Goal: Answer question/provide support

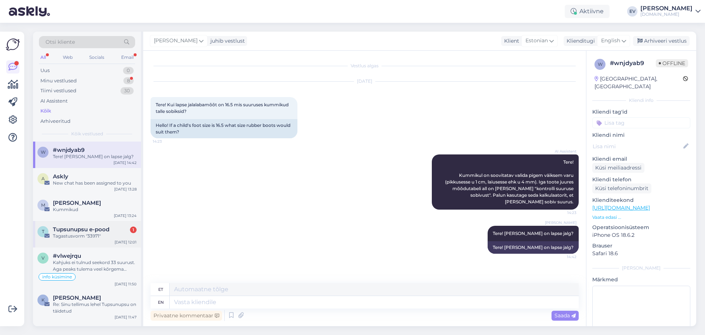
click at [96, 228] on span "Tupsunupsu e-pood" at bounding box center [81, 229] width 57 height 7
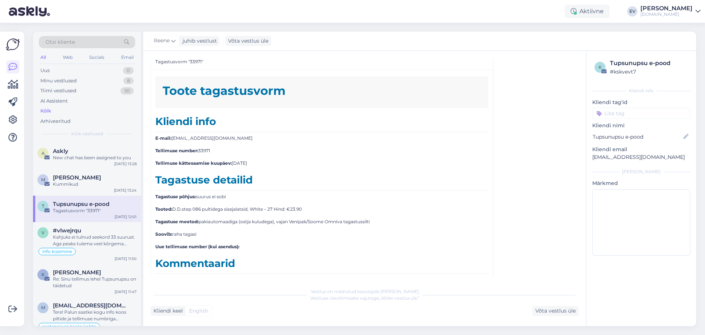
scroll to position [37, 0]
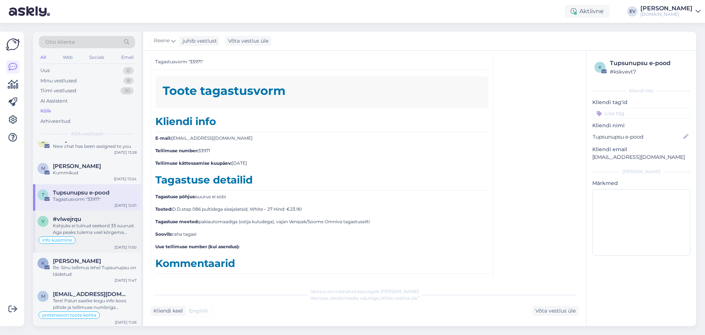
click at [78, 228] on div "Kahjuks ei tulnud seekord 33 suurust. Aga peaks tulema veel kõrgema säärega mud…" at bounding box center [95, 228] width 84 height 13
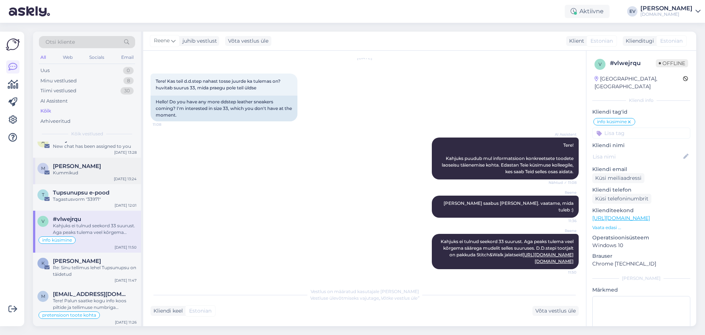
click at [85, 168] on span "Maarja-Liisa Koitsalu" at bounding box center [77, 166] width 48 height 7
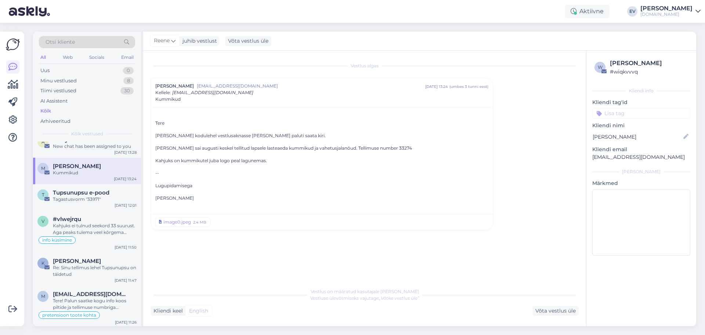
scroll to position [0, 0]
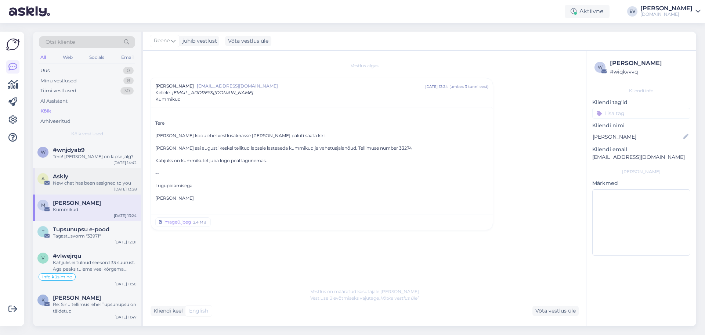
click at [88, 185] on div "New chat has been assigned to you" at bounding box center [95, 183] width 84 height 7
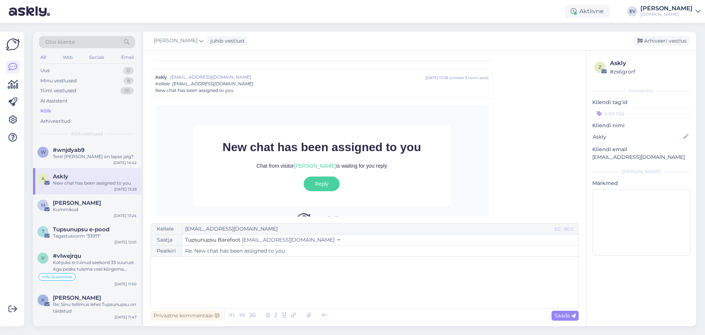
scroll to position [2, 0]
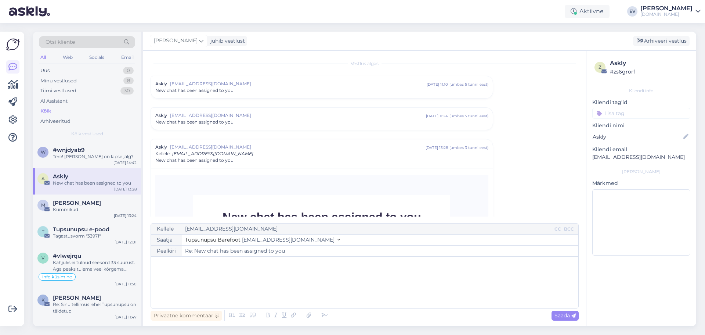
click at [251, 156] on div "Askly no-reply@mg.askly.me sept 19 13:28 ( umbes 3 tunni eest ) Kellele : info@…" at bounding box center [321, 154] width 333 height 20
click at [112, 154] on div "Tere! Kui lai on lapse jalg?" at bounding box center [95, 156] width 84 height 7
